Goal: Transaction & Acquisition: Purchase product/service

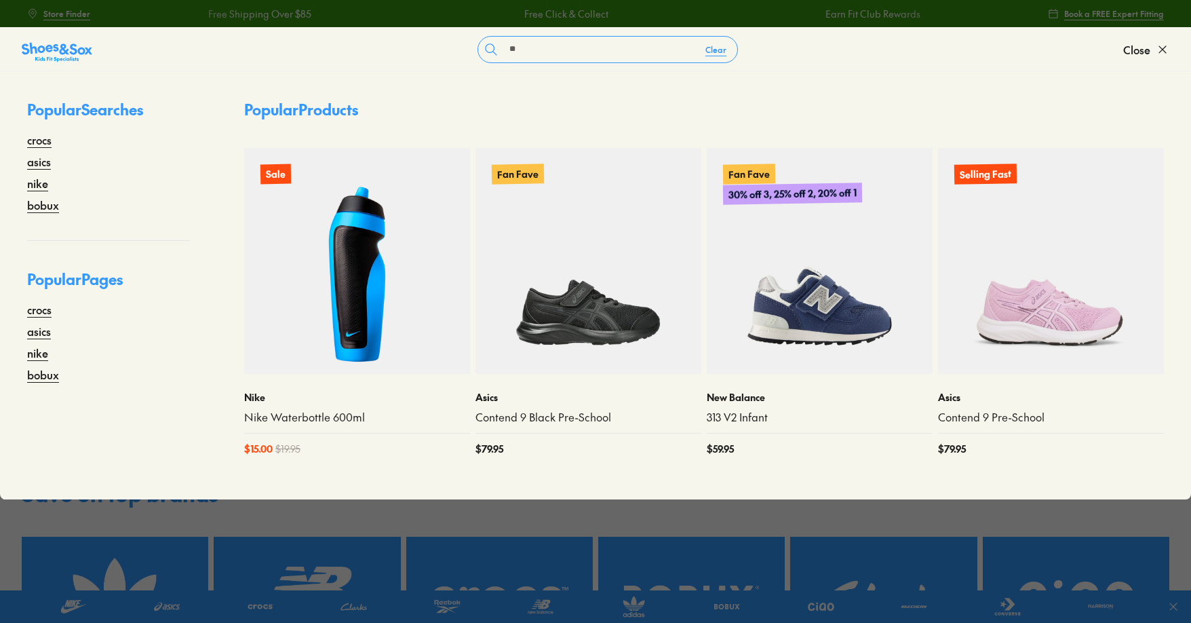
type input "*"
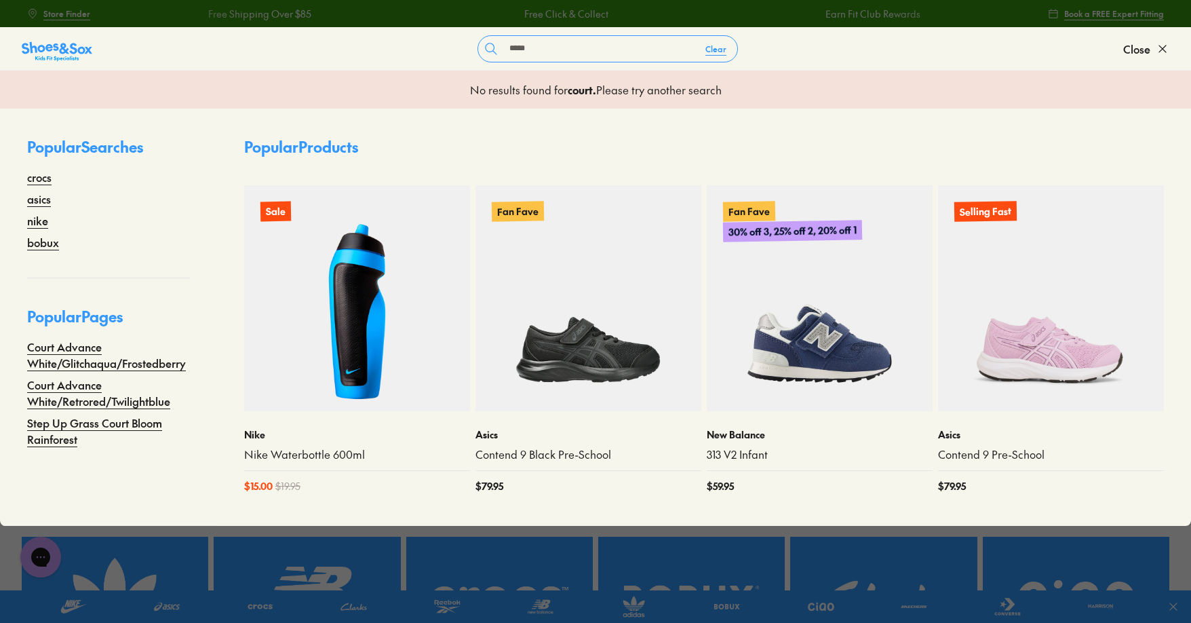
type input "**********"
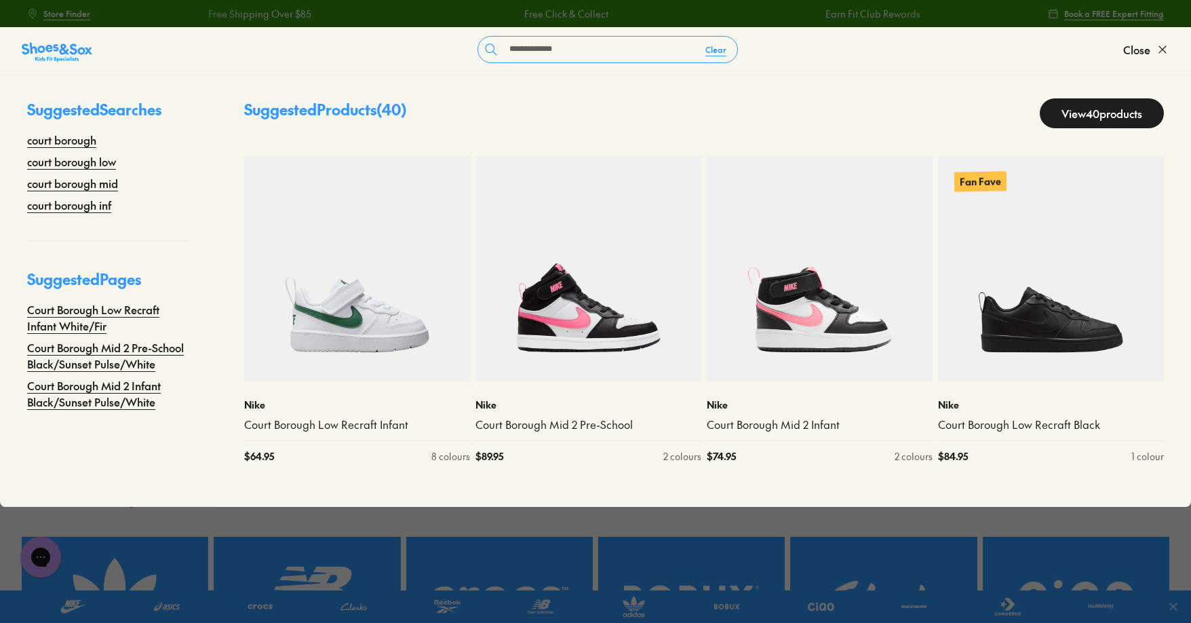
click at [1077, 113] on link "View 40 products" at bounding box center [1102, 113] width 124 height 30
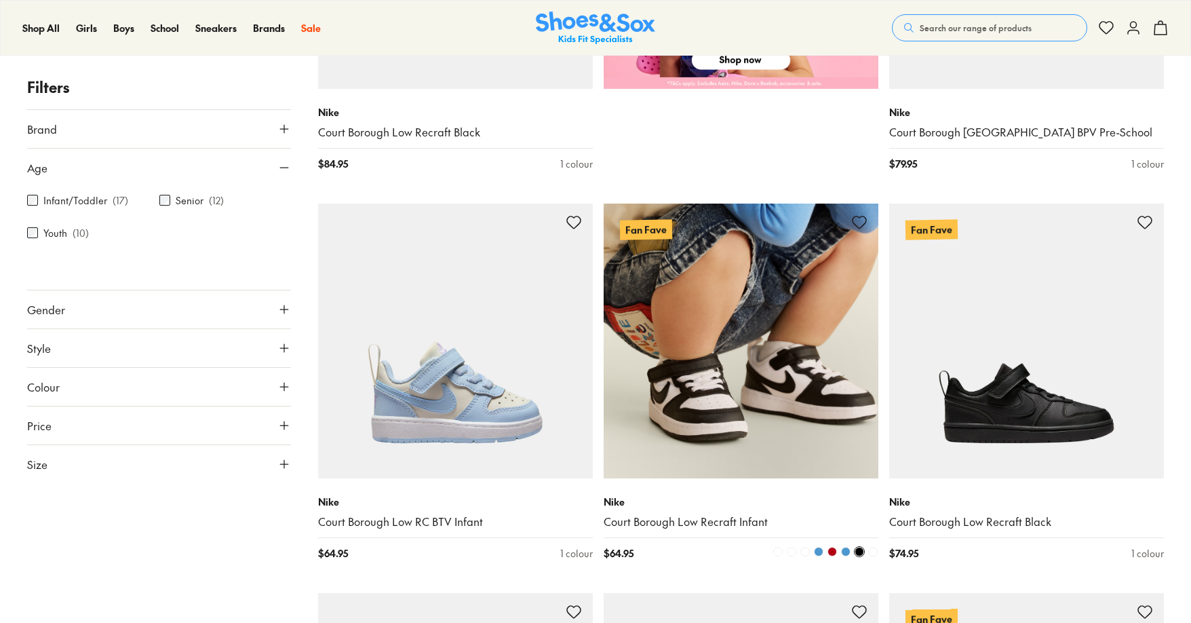
click at [767, 204] on img at bounding box center [741, 341] width 275 height 275
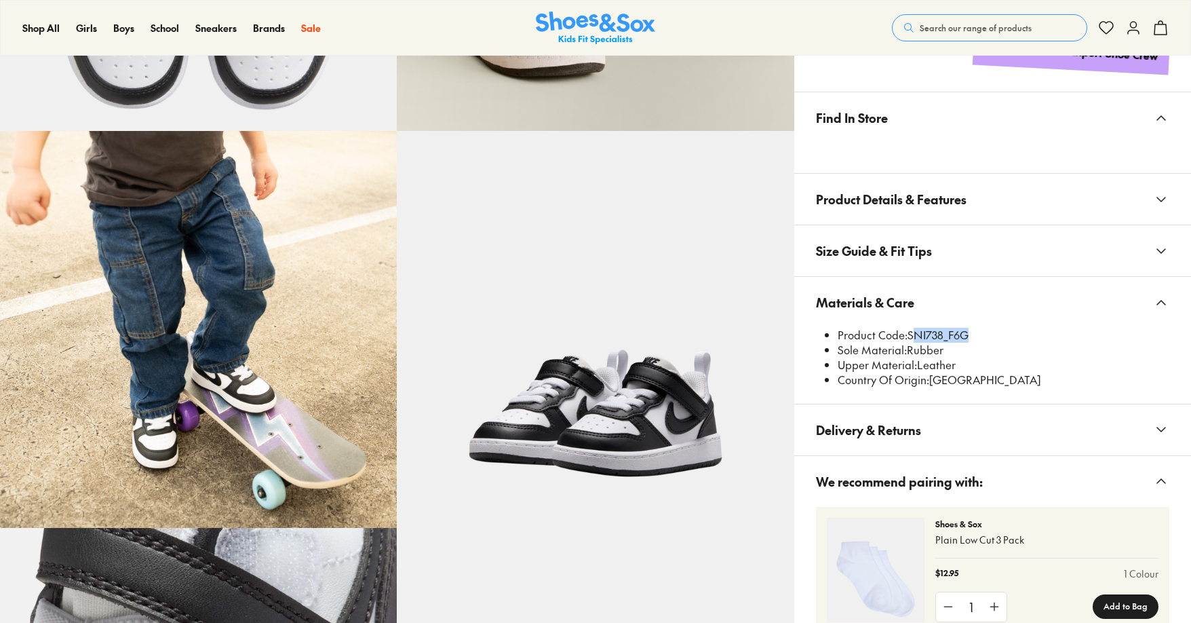
drag, startPoint x: 910, startPoint y: 334, endPoint x: 969, endPoint y: 329, distance: 59.3
click at [969, 329] on x-modal "Materials & Care Product Code: SNI738_F6G Sole Material: Rubber Upper Material:…" at bounding box center [992, 341] width 397 height 128
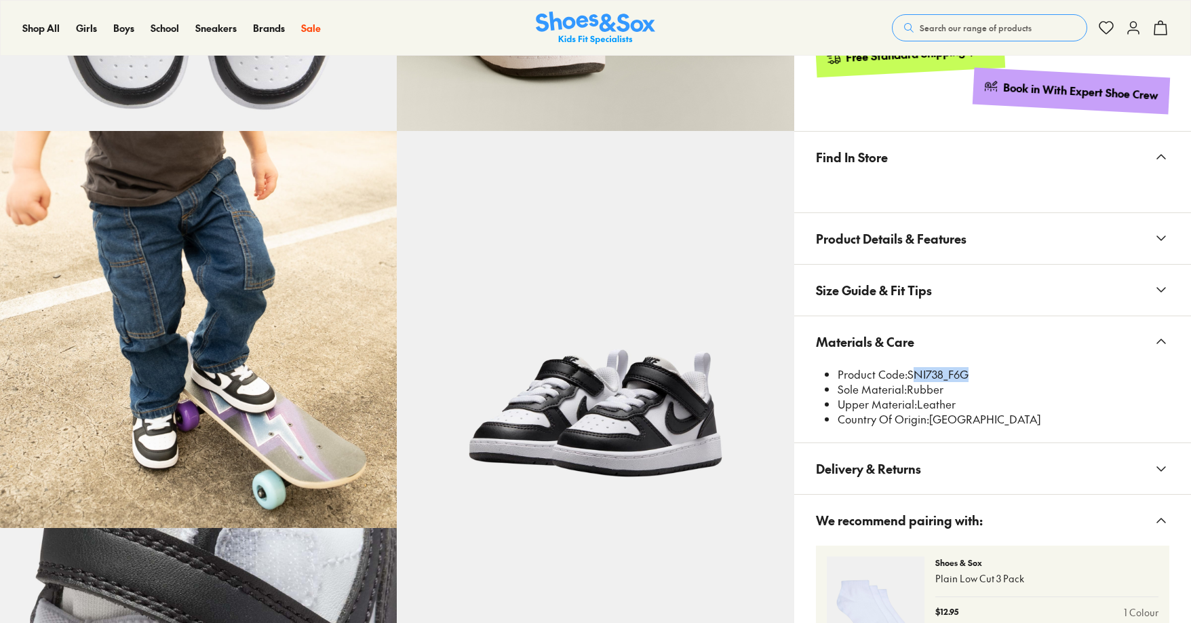
select select "*"
copy li "SNI738_F6G"
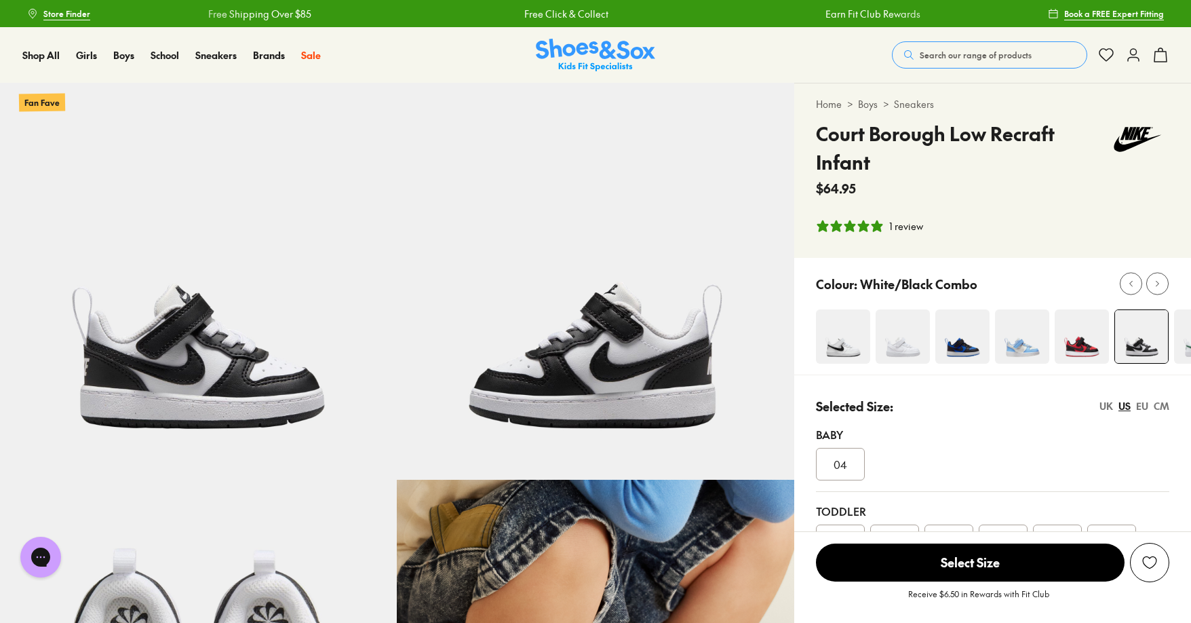
click at [1021, 54] on span "Search our range of products" at bounding box center [976, 55] width 112 height 12
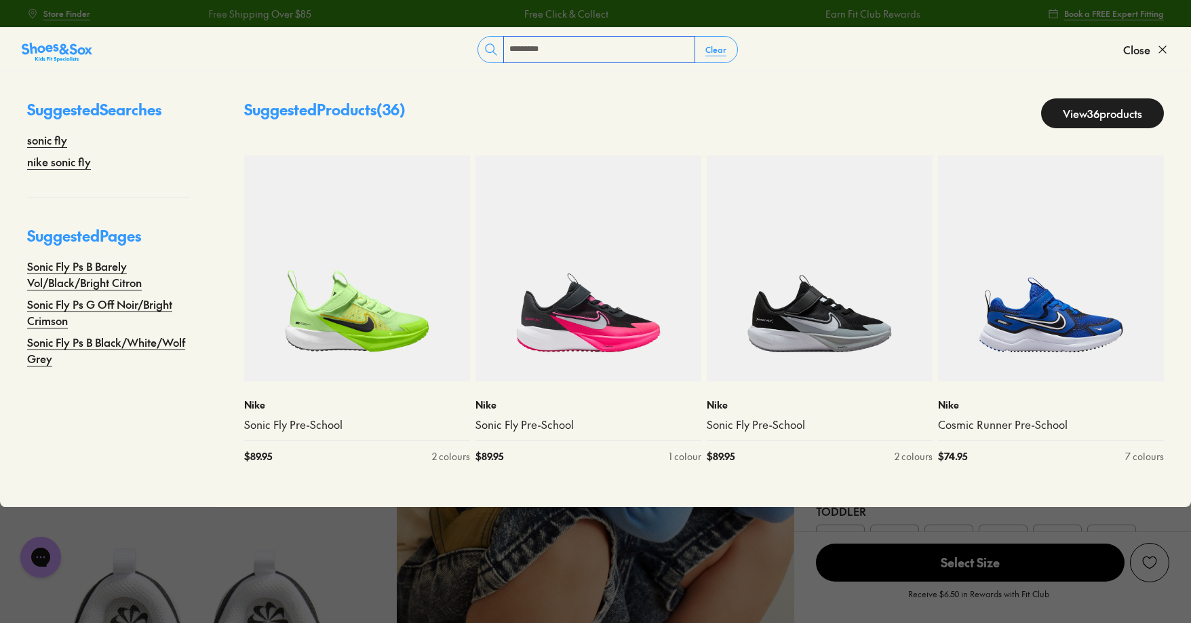
type input "*********"
click at [1054, 113] on link "View 36 products" at bounding box center [1102, 113] width 123 height 30
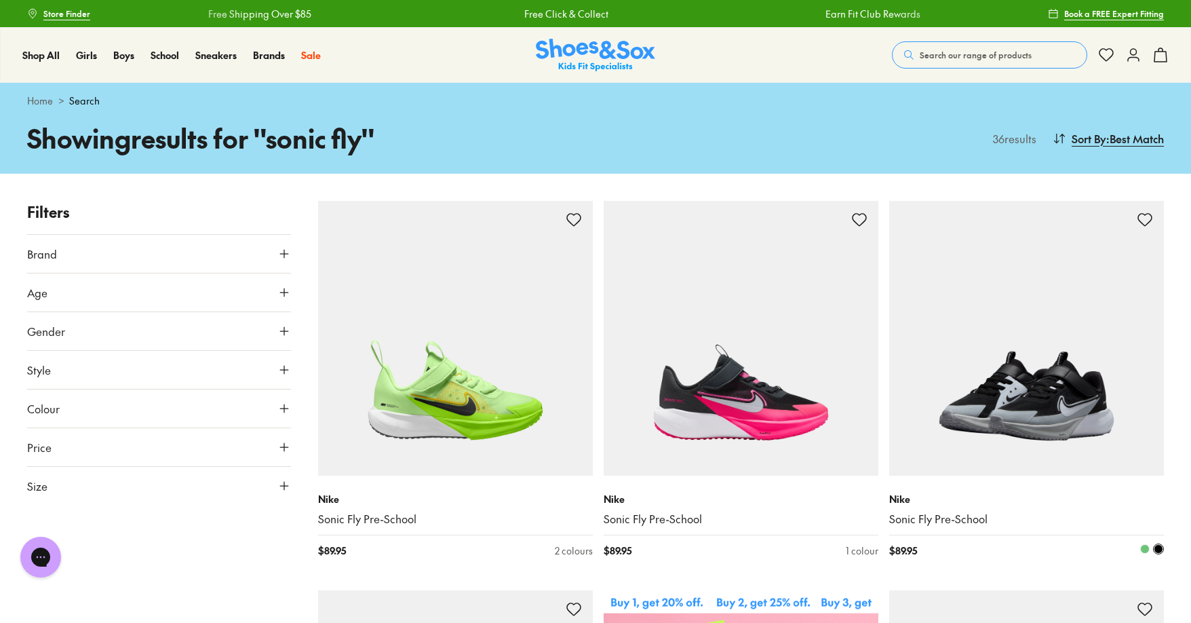
click at [1086, 359] on img at bounding box center [1026, 338] width 275 height 275
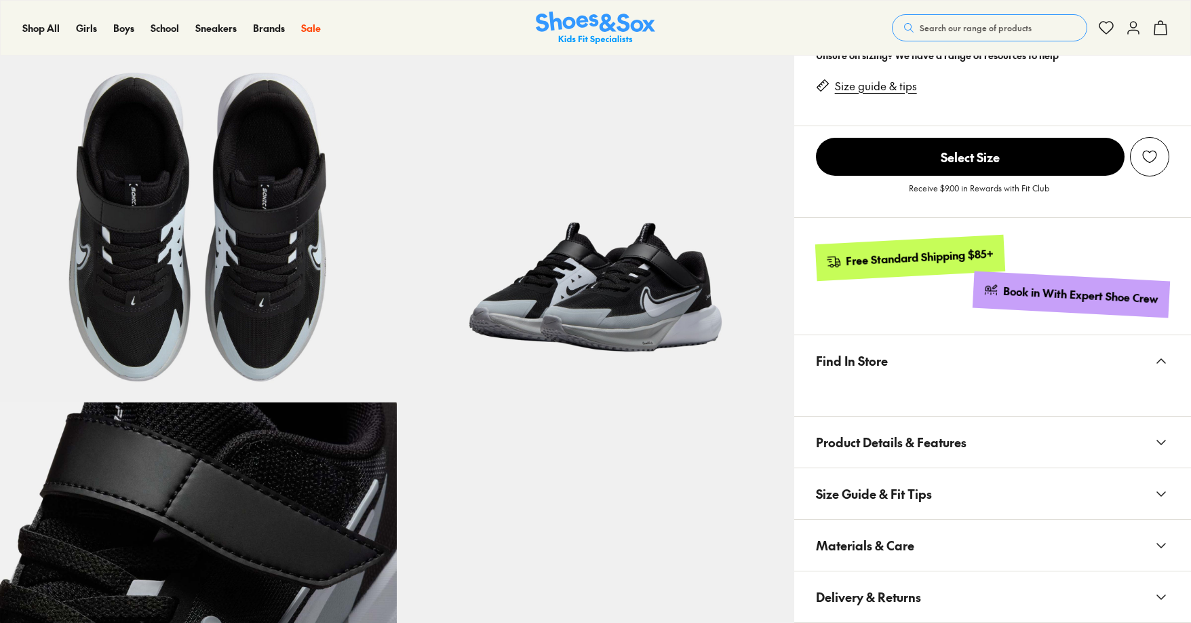
click at [928, 535] on button "Materials & Care" at bounding box center [992, 545] width 397 height 51
select select "*"
drag, startPoint x: 908, startPoint y: 576, endPoint x: 944, endPoint y: 579, distance: 35.4
click at [944, 579] on li "Product Code: SNI830_F5Y" at bounding box center [1004, 578] width 332 height 15
copy li "SNI830"
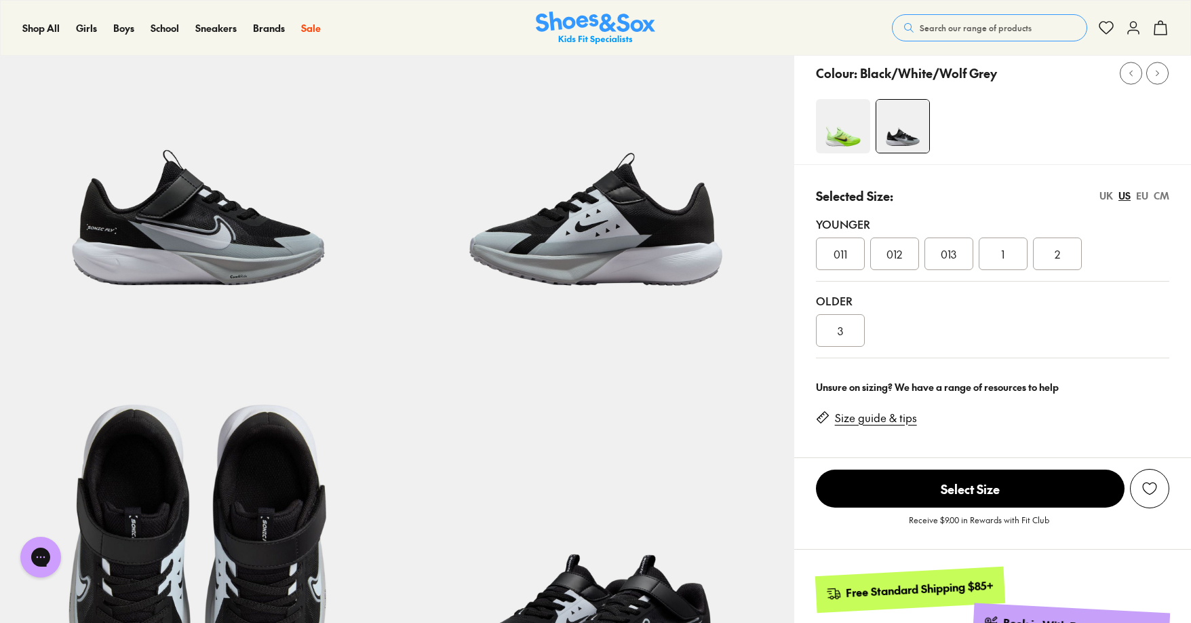
scroll to position [68, 0]
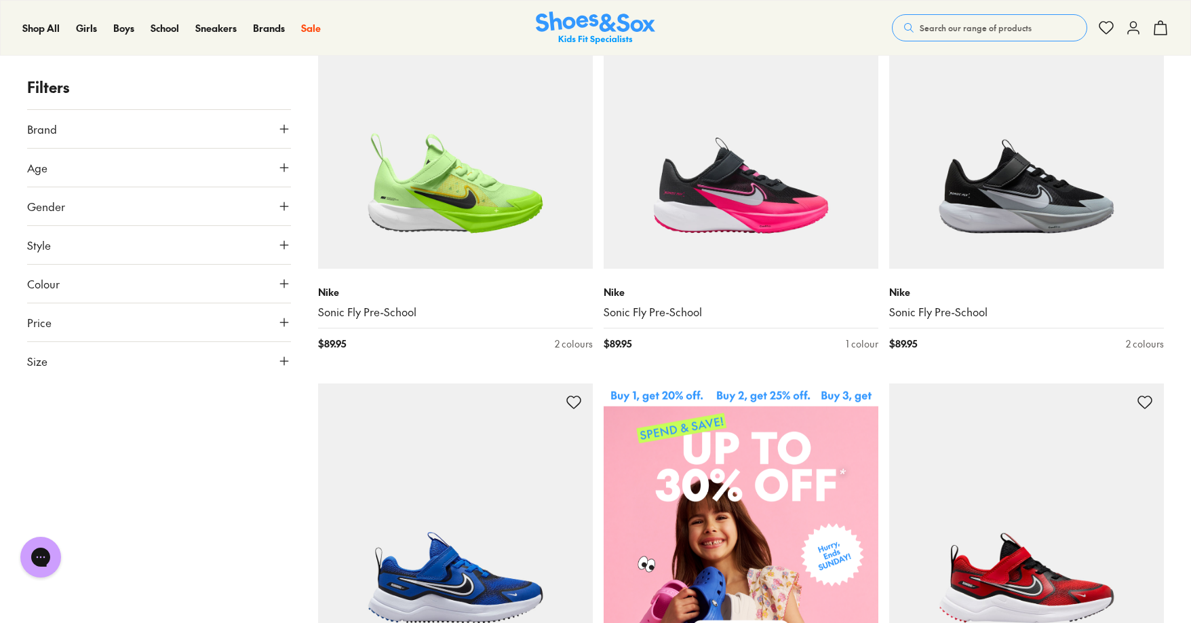
scroll to position [14, 0]
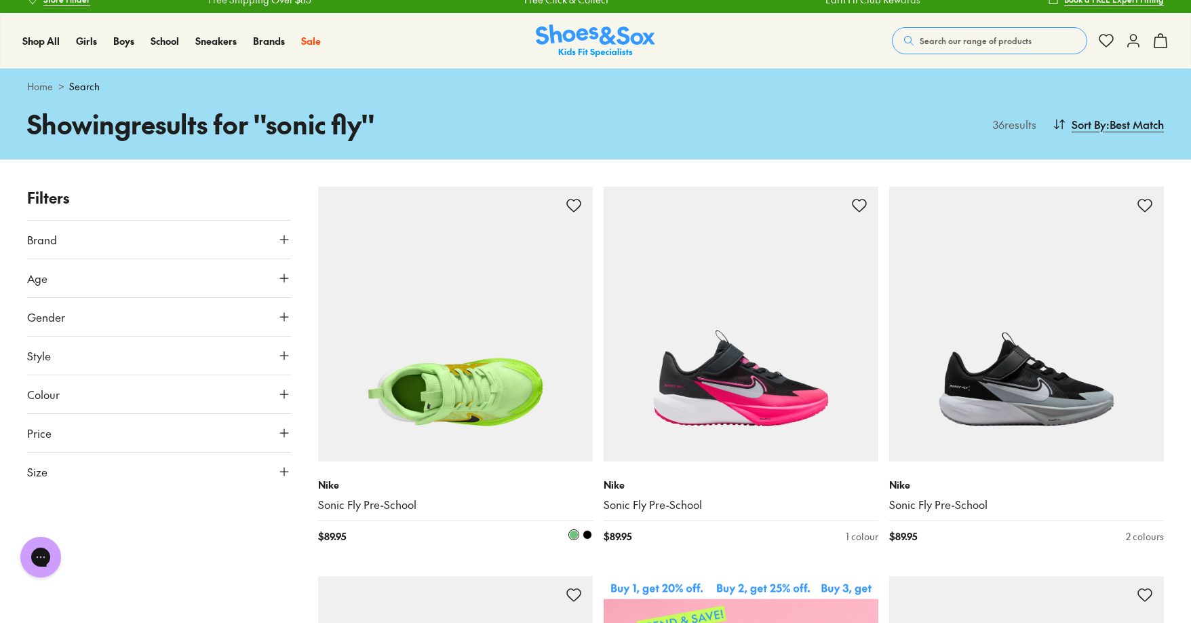
click at [474, 335] on img at bounding box center [455, 324] width 275 height 275
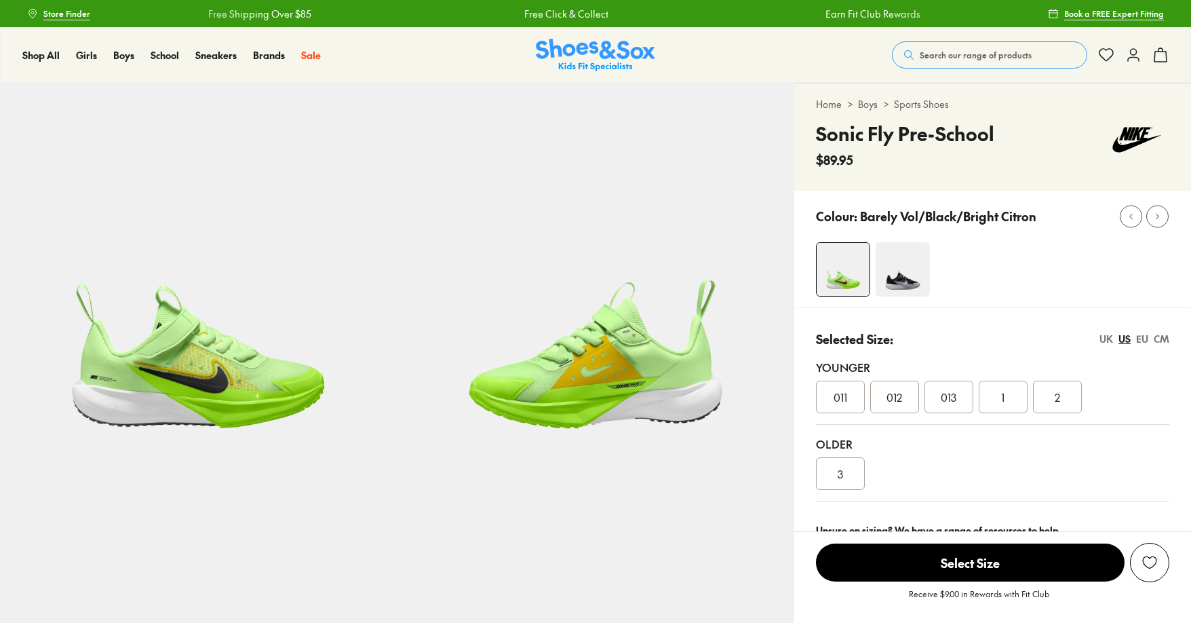
select select "*"
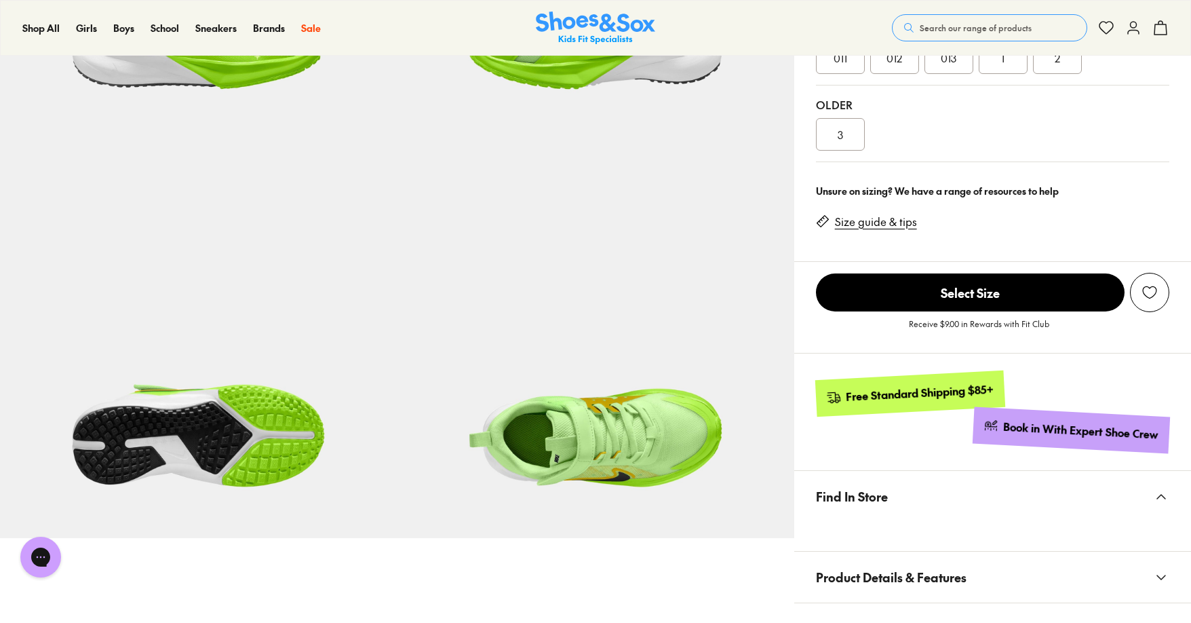
scroll to position [678, 0]
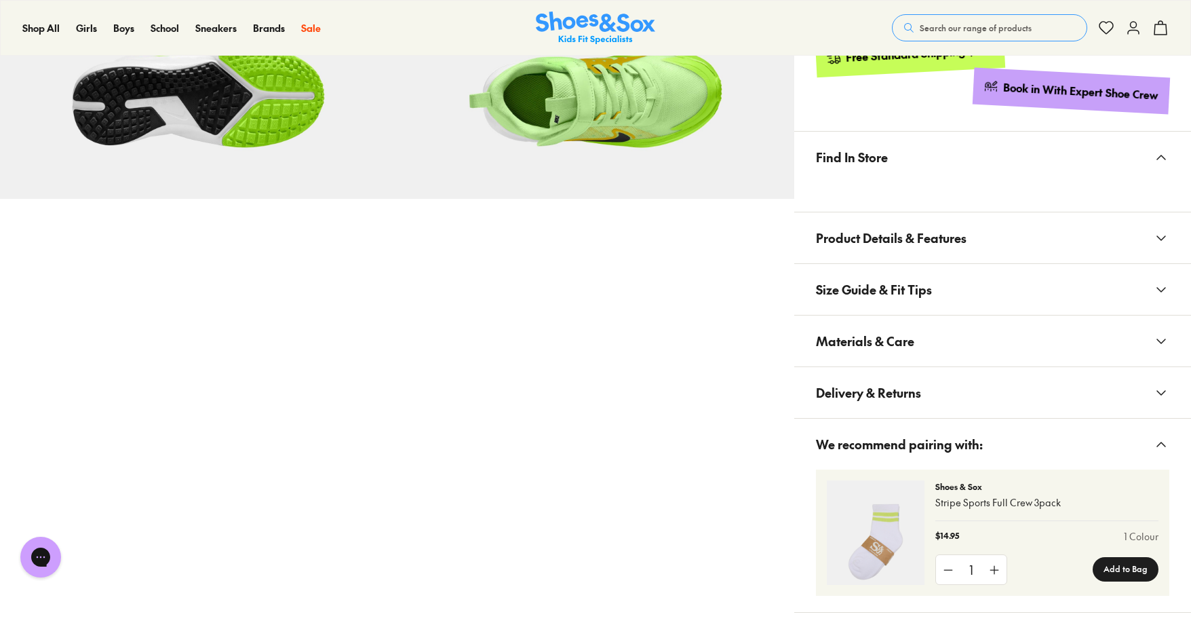
click at [906, 329] on span "Materials & Care" at bounding box center [865, 341] width 98 height 40
